Goal: Navigation & Orientation: Understand site structure

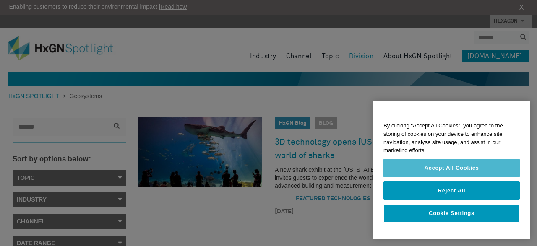
click at [482, 171] on button "Accept All Cookies" at bounding box center [451, 168] width 136 height 18
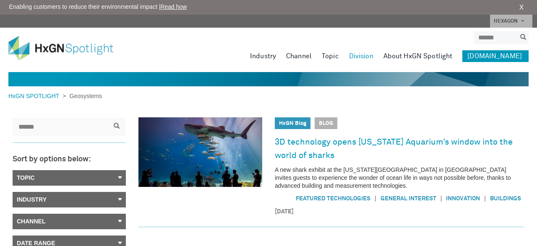
click at [447, 53] on link "About HxGN Spotlight" at bounding box center [417, 56] width 69 height 12
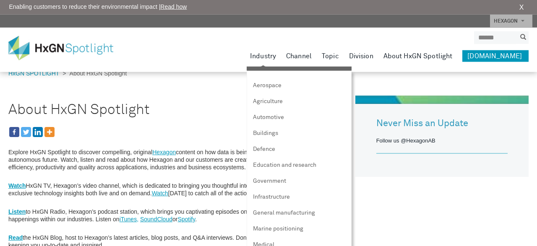
scroll to position [44, 0]
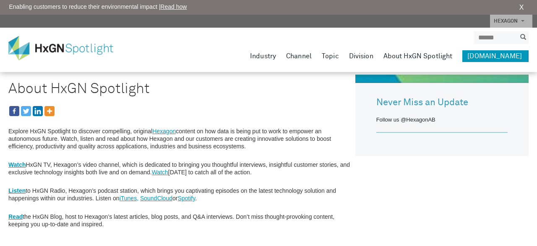
click at [93, 52] on img at bounding box center [66, 48] width 117 height 24
